Goal: Task Accomplishment & Management: Use online tool/utility

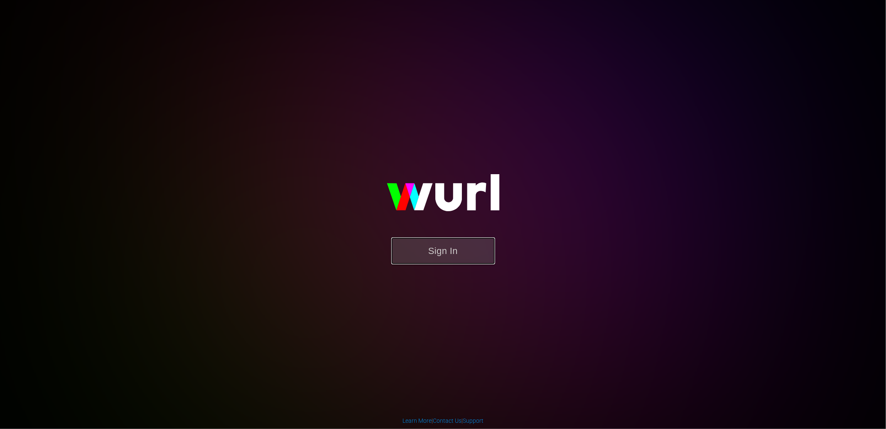
click at [462, 254] on button "Sign In" at bounding box center [443, 250] width 104 height 27
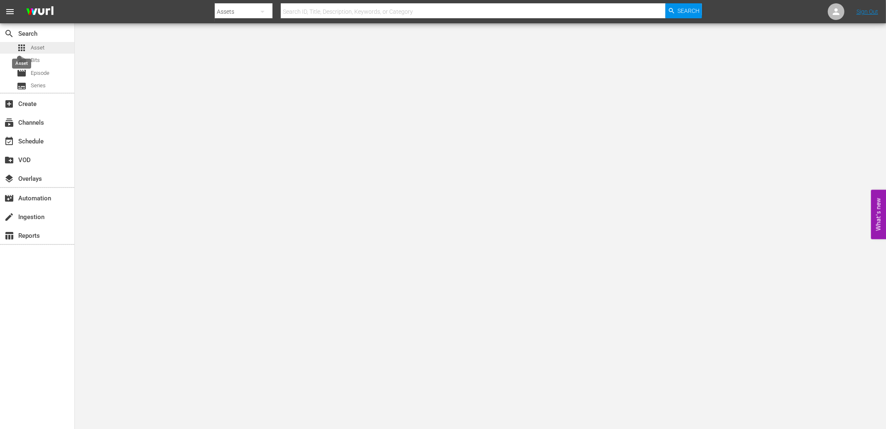
click at [26, 44] on span "apps" at bounding box center [22, 48] width 10 height 10
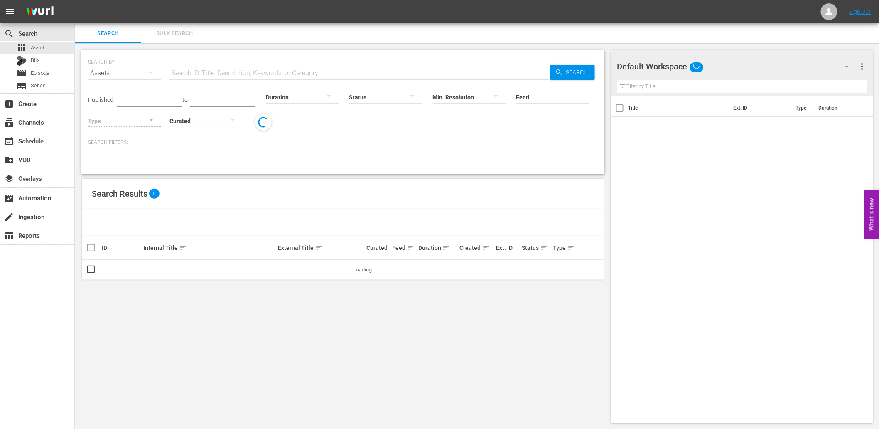
click at [184, 36] on span "Bulk Search" at bounding box center [174, 34] width 57 height 10
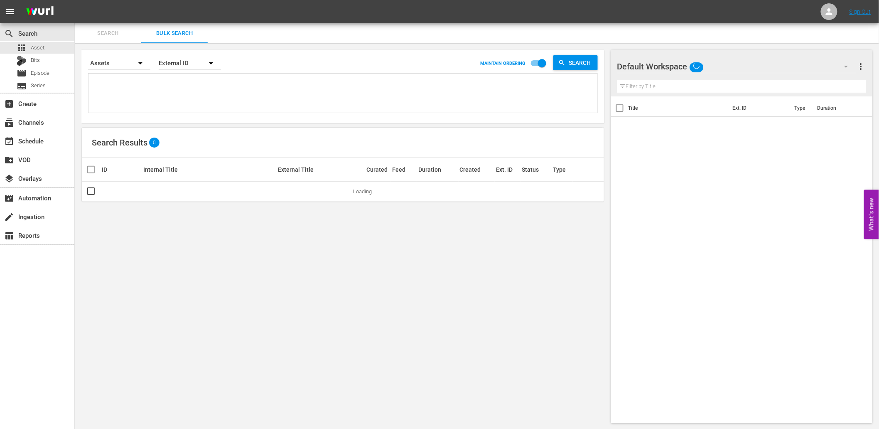
click at [133, 90] on textarea at bounding box center [344, 95] width 507 height 38
paste textarea "T8Q6U8"
type textarea "T8Q6U8"
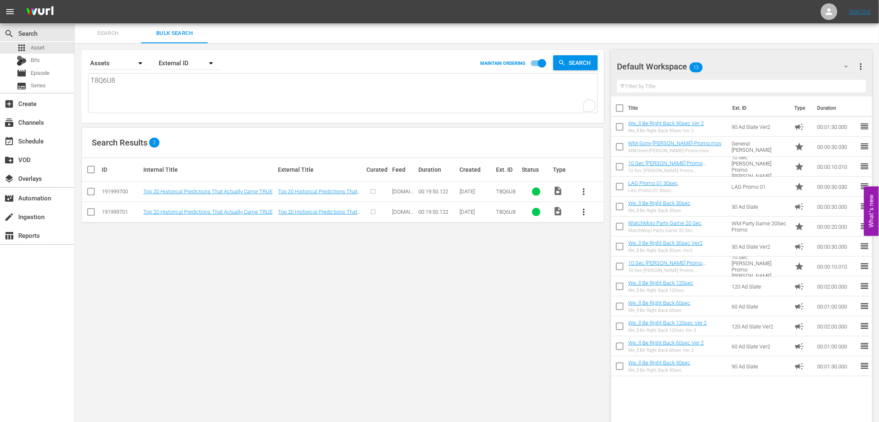
type textarea "T8Q6U8"
click at [588, 211] on span "more_vert" at bounding box center [584, 212] width 10 height 10
click at [215, 263] on div "Search By Assets Order By External ID MAINTAIN ORDERING Search T8Q6U8 T8Q6U8 Se…" at bounding box center [343, 236] width 536 height 386
click at [87, 211] on input "checkbox" at bounding box center [91, 214] width 10 height 10
checkbox input "true"
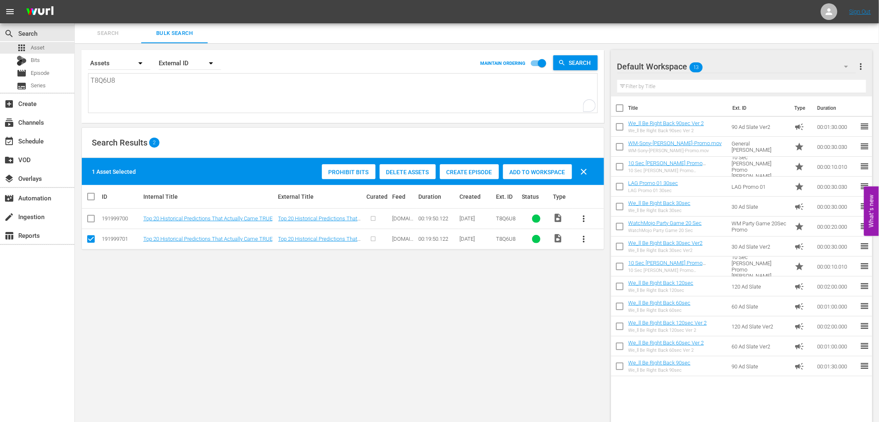
click at [409, 177] on div "Delete Assets" at bounding box center [408, 172] width 56 height 16
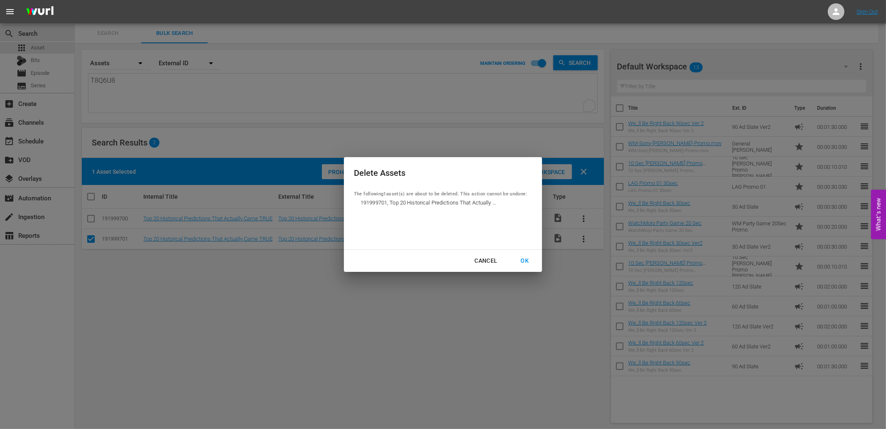
click at [524, 254] on button "OK" at bounding box center [525, 260] width 28 height 15
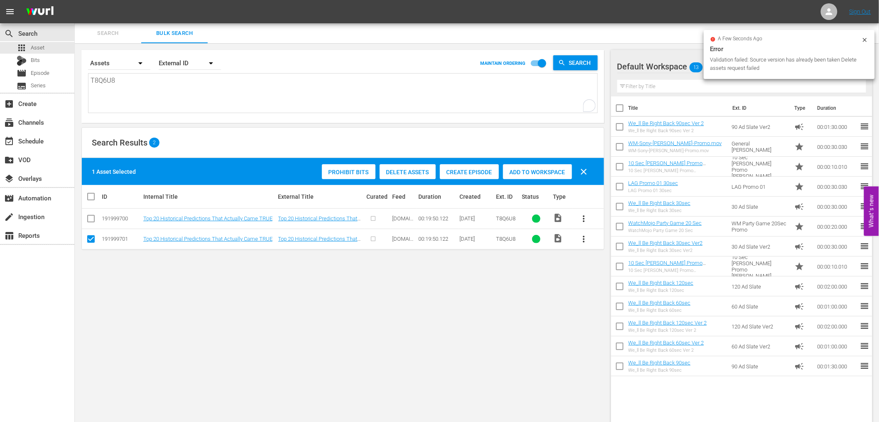
click at [428, 321] on div "Search By Assets Order By External ID MAINTAIN ORDERING Search T8Q6U8 T8Q6U8 Se…" at bounding box center [343, 236] width 536 height 386
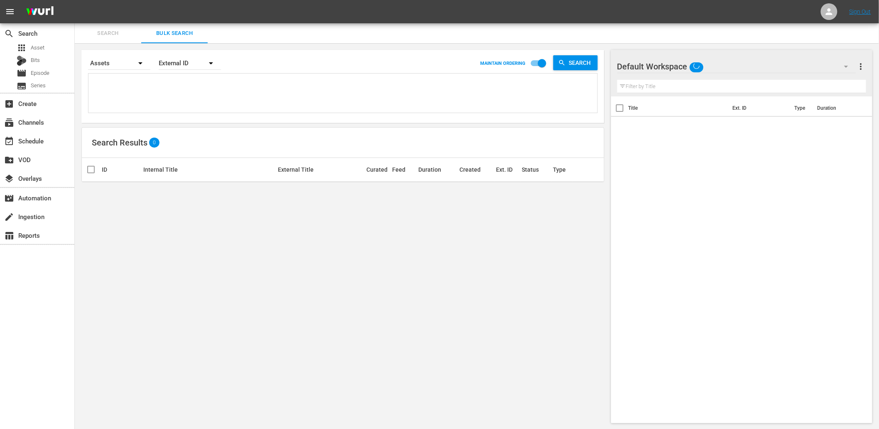
click at [162, 95] on textarea at bounding box center [344, 95] width 507 height 38
